Goal: Task Accomplishment & Management: Use online tool/utility

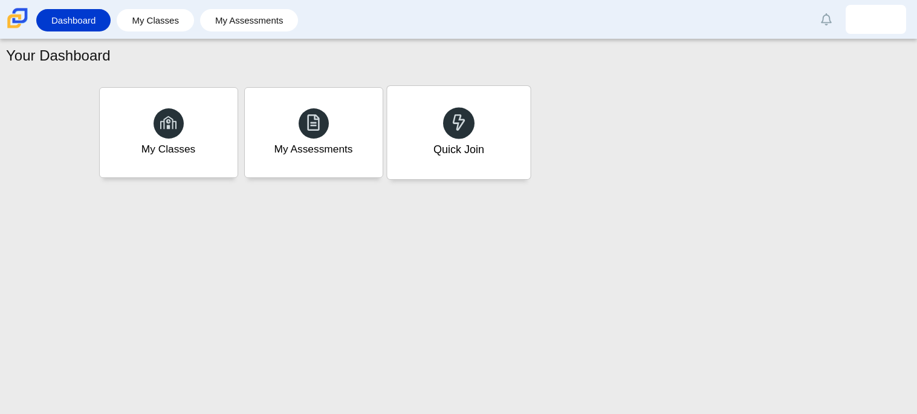
click at [512, 99] on div "Quick Join" at bounding box center [458, 132] width 143 height 93
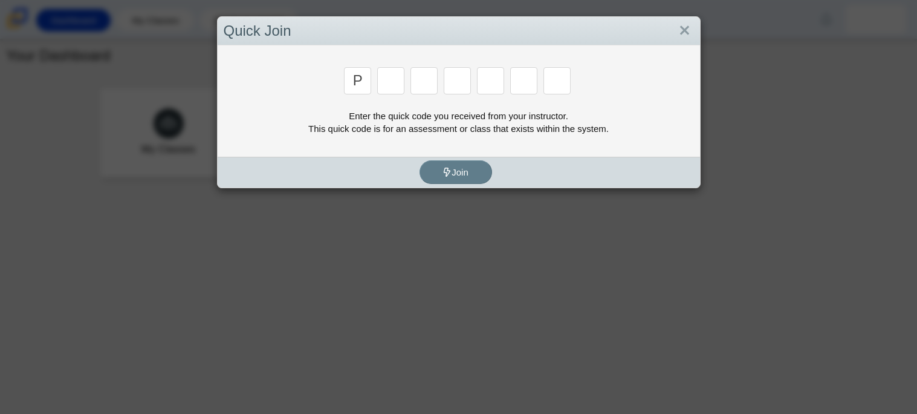
type input "p"
type input "2"
type input "p"
type input "b"
type input "t"
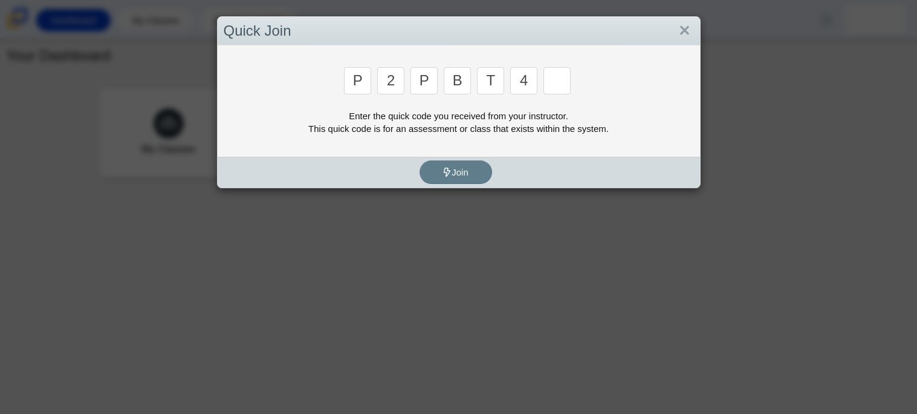
type input "4"
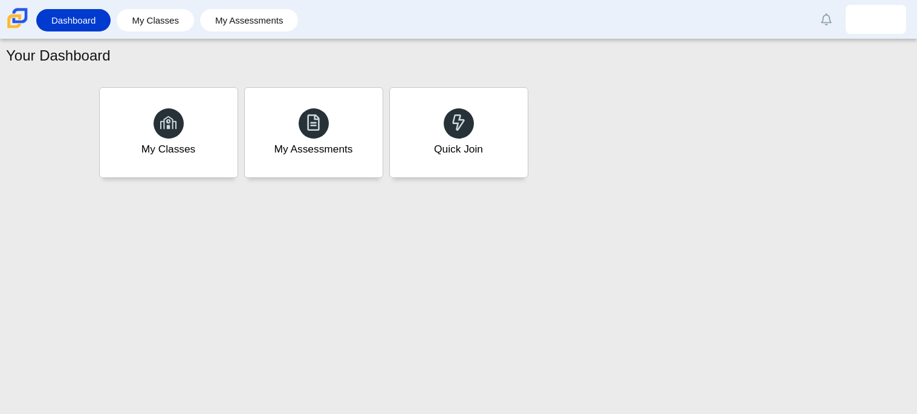
type input "9"
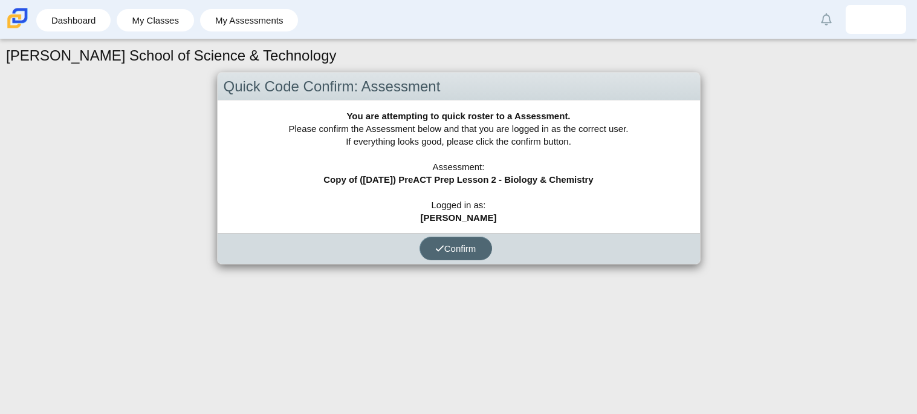
click at [469, 238] on button "Confirm" at bounding box center [456, 248] width 73 height 24
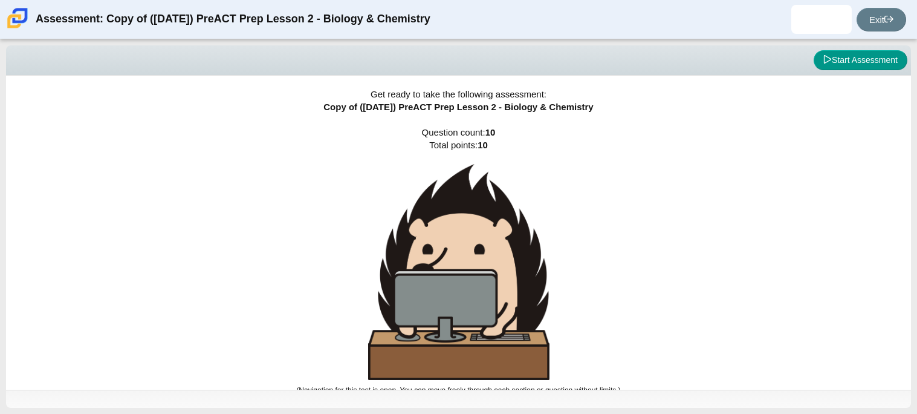
scroll to position [7, 0]
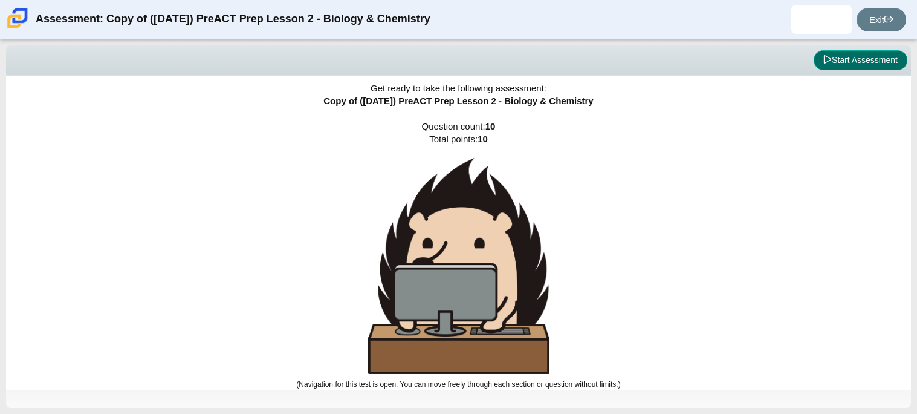
click at [871, 59] on button "Start Assessment" at bounding box center [861, 60] width 94 height 21
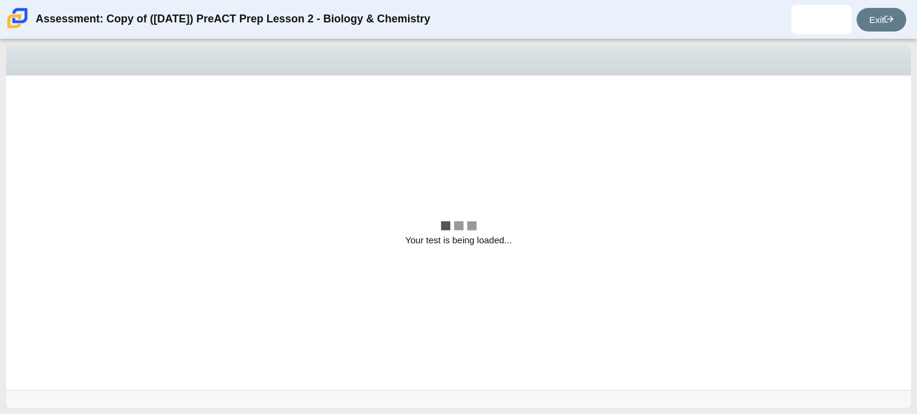
scroll to position [0, 0]
select select "88c27e0d-eae0-4ba9-ac20-9160ce6547ef"
